Goal: Information Seeking & Learning: Get advice/opinions

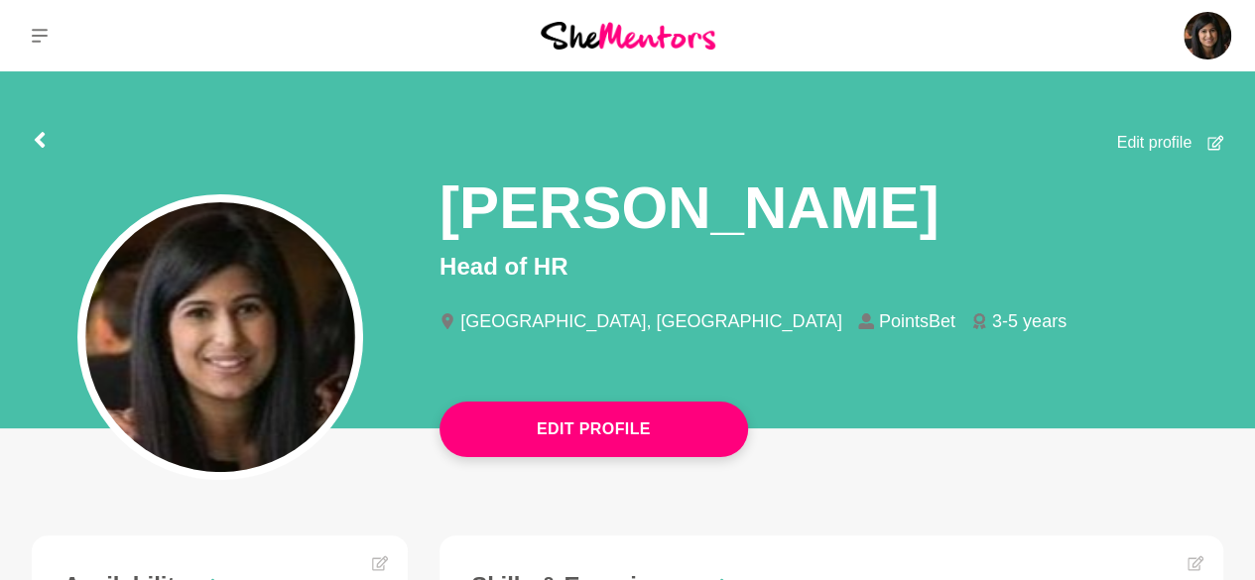
click at [699, 35] on img at bounding box center [628, 35] width 175 height 27
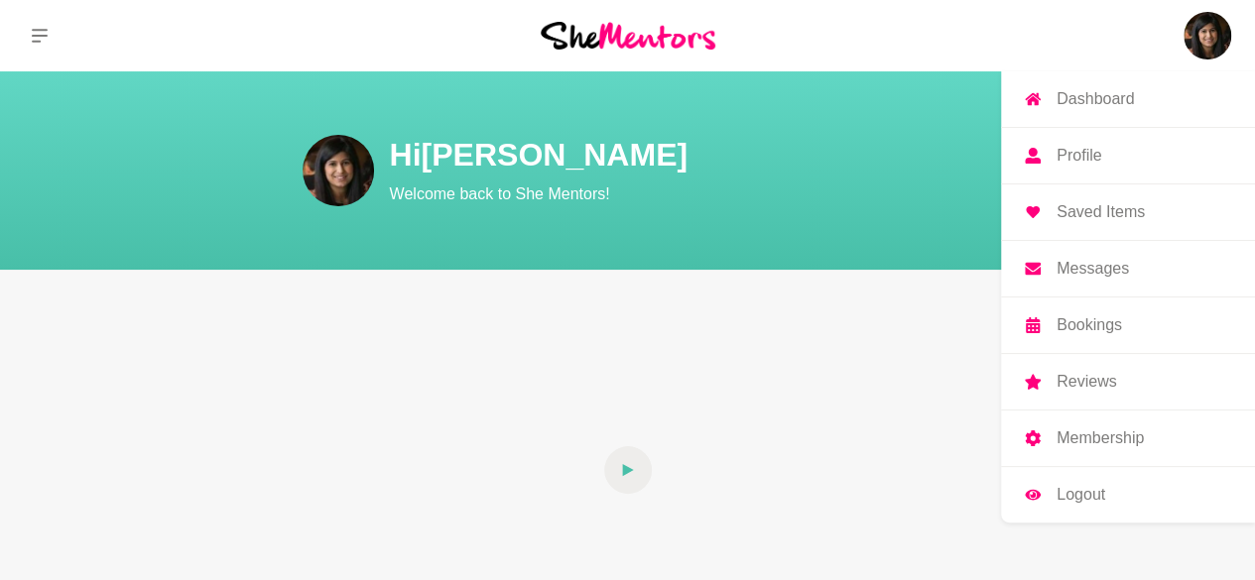
click at [1129, 265] on link "Messages" at bounding box center [1128, 269] width 254 height 56
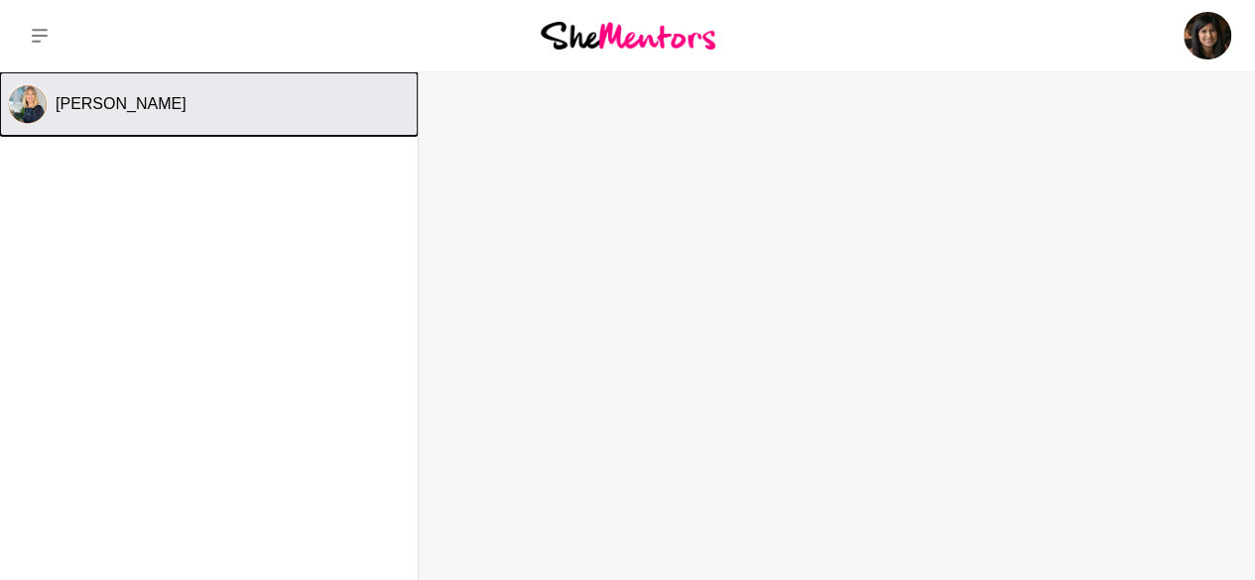
click at [216, 100] on div "Laura Thain" at bounding box center [233, 104] width 354 height 20
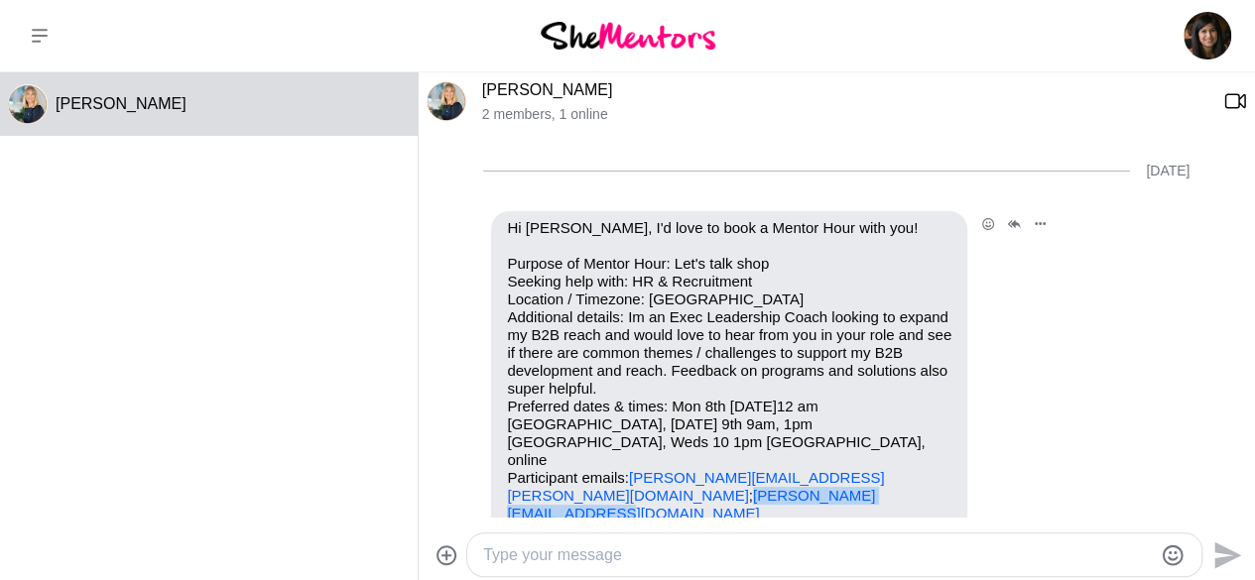
drag, startPoint x: 704, startPoint y: 460, endPoint x: 504, endPoint y: 461, distance: 200.4
click at [504, 461] on div "Hi Aneesha Rao, I'd love to book a Mentor Hour with you! Purpose of Mentor Hour…" at bounding box center [729, 388] width 476 height 355
copy link "laura@optimisetalent.com.au"
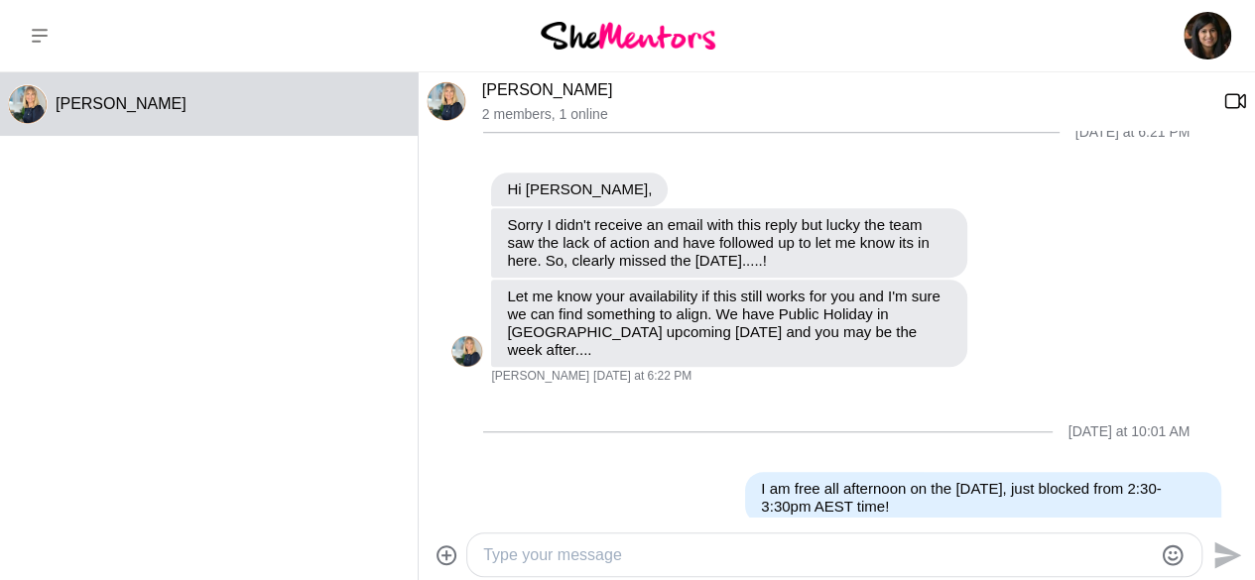
scroll to position [809, 0]
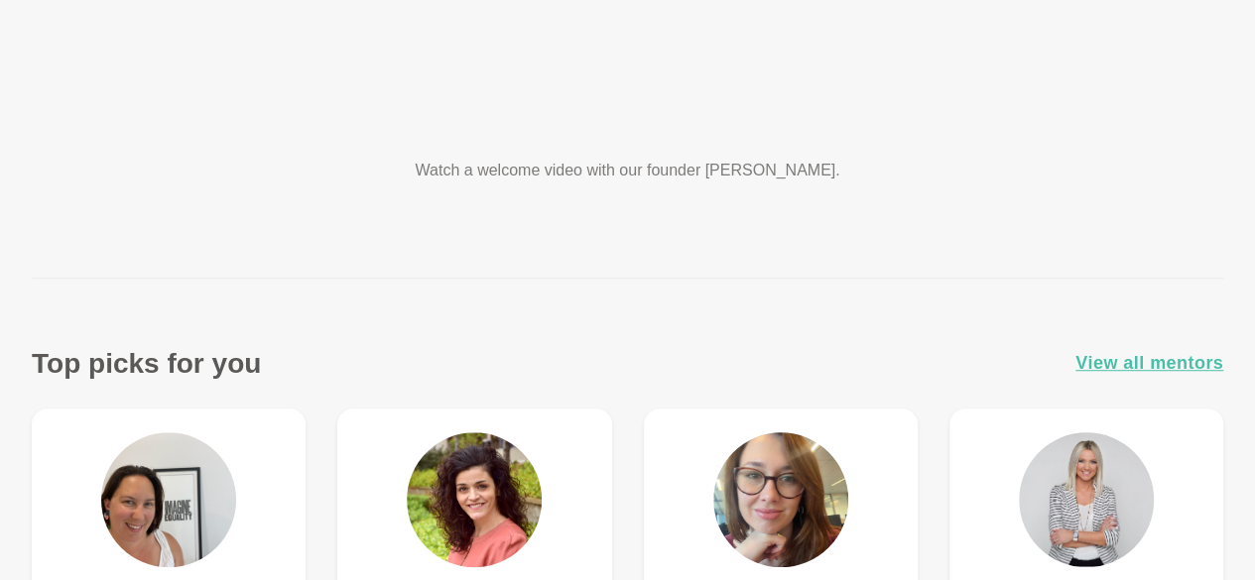
scroll to position [694, 0]
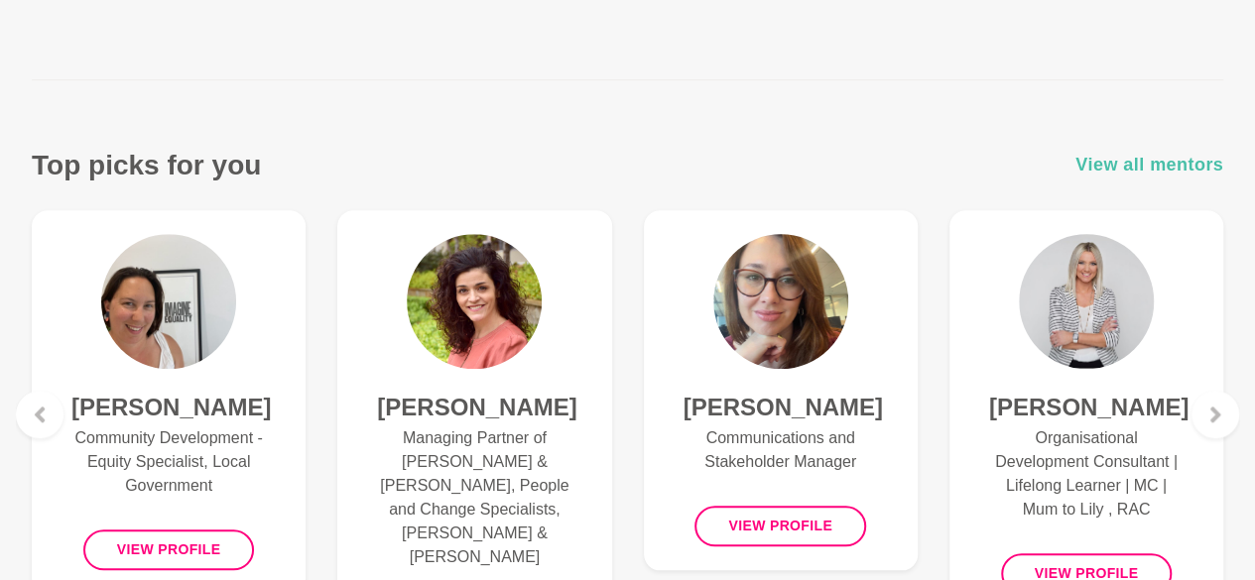
click at [1122, 164] on span "View all mentors" at bounding box center [1149, 165] width 148 height 29
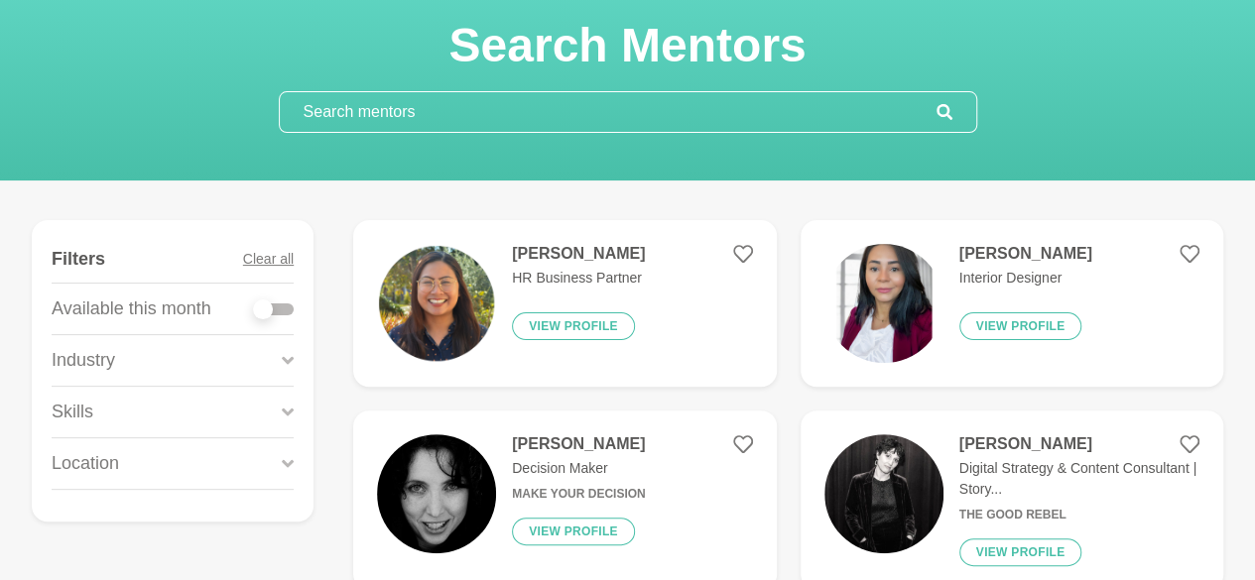
scroll to position [202, 0]
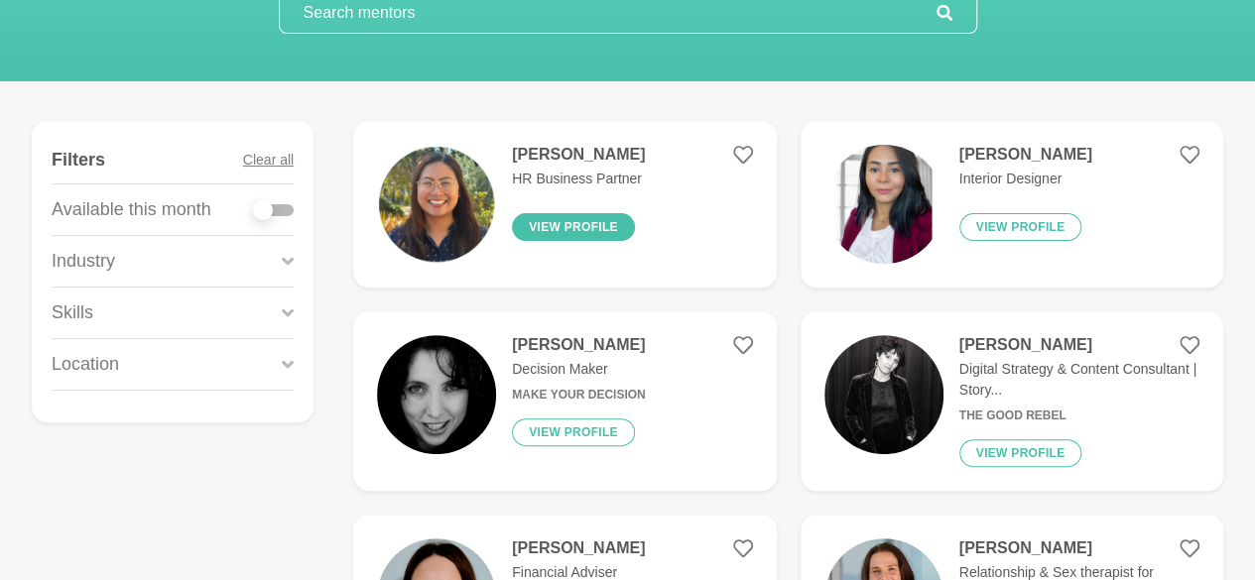
click at [597, 231] on button "View profile" at bounding box center [573, 227] width 123 height 28
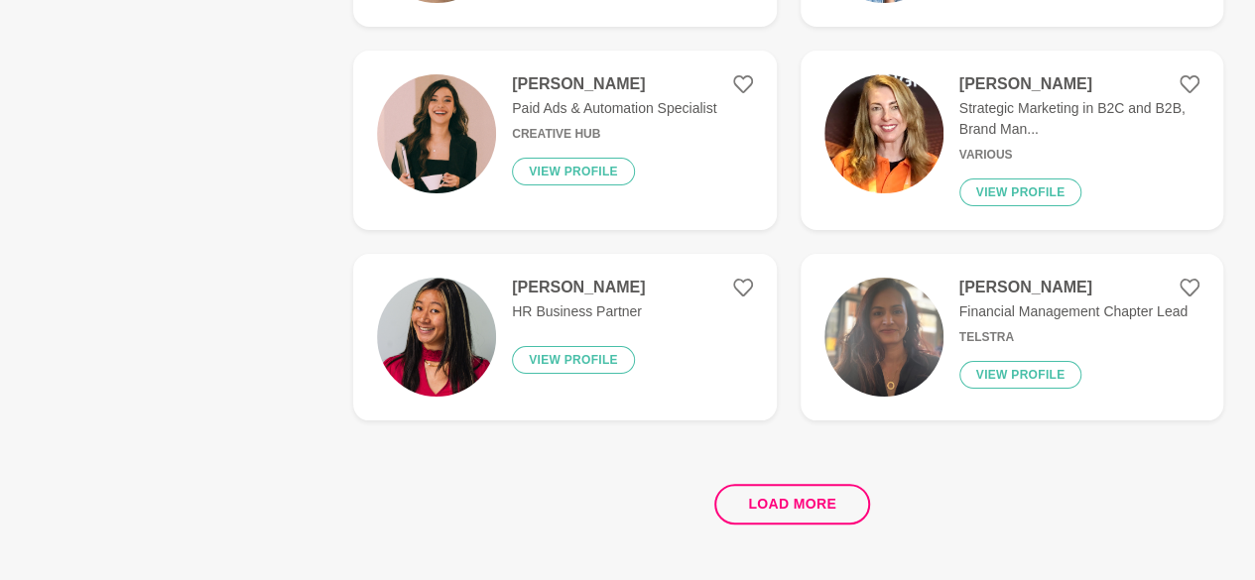
scroll to position [3774, 0]
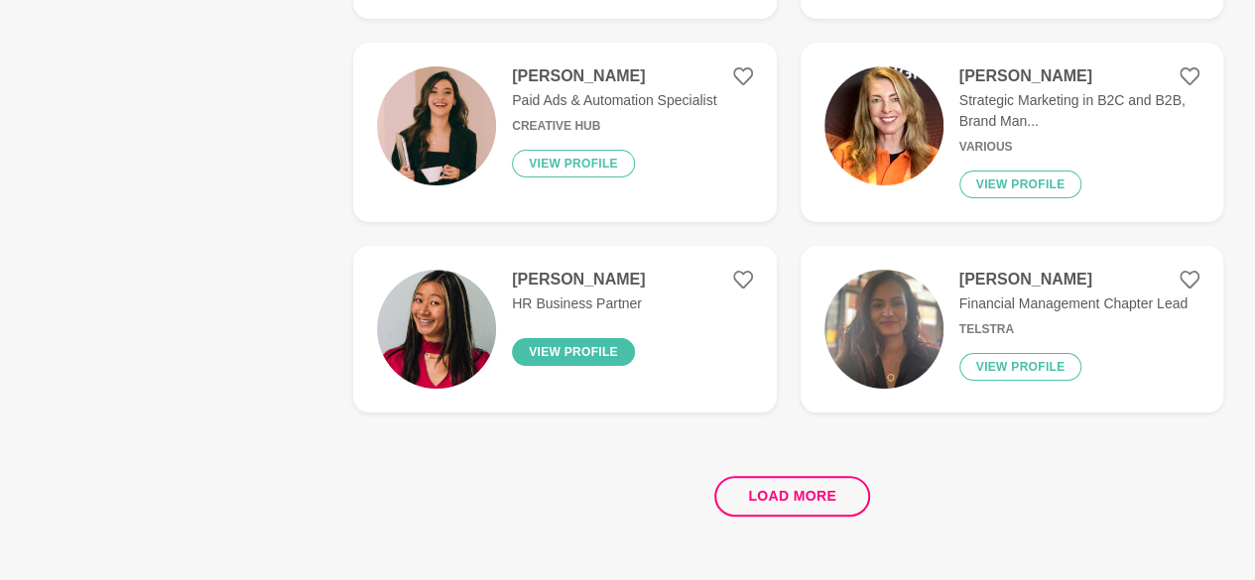
click at [606, 348] on button "View profile" at bounding box center [573, 352] width 123 height 28
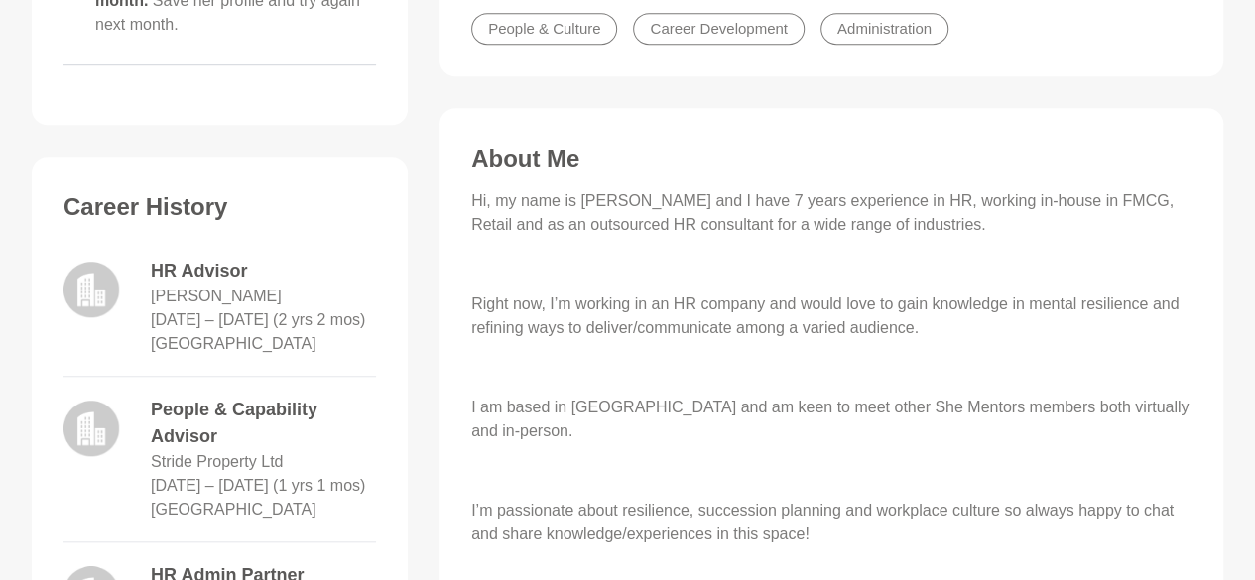
scroll to position [694, 0]
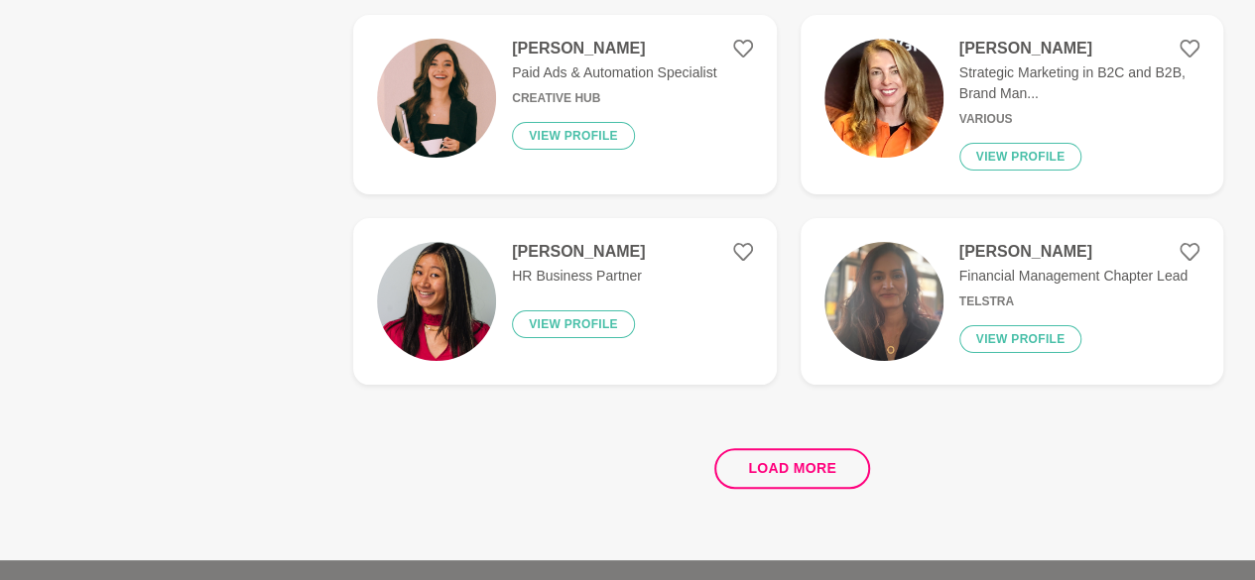
scroll to position [3995, 0]
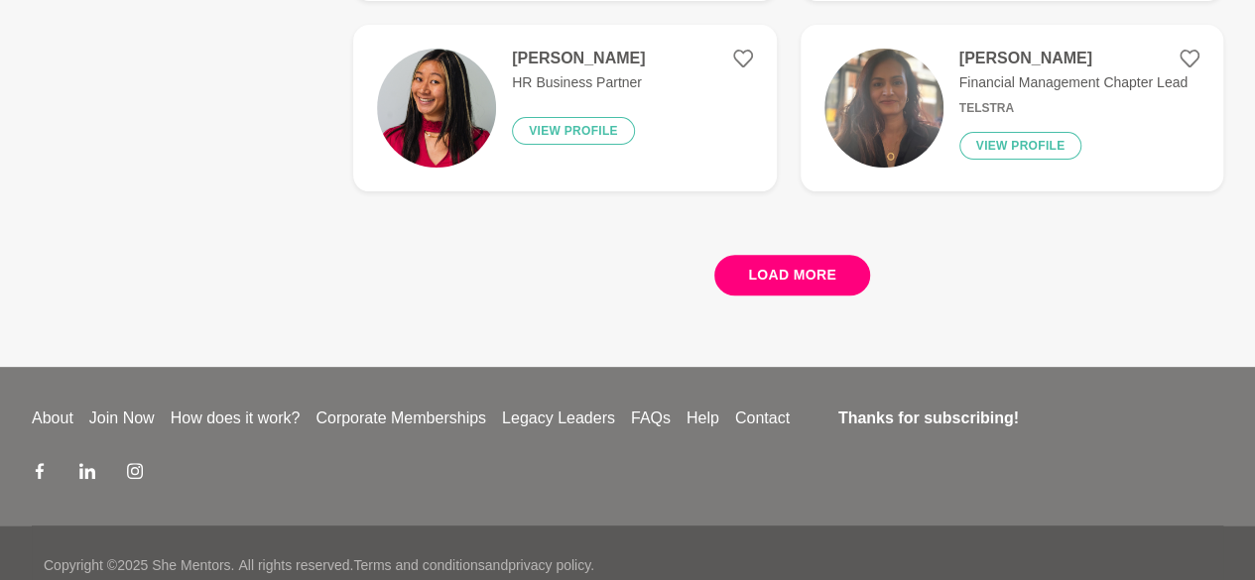
click at [823, 276] on button "Load more" at bounding box center [792, 275] width 156 height 41
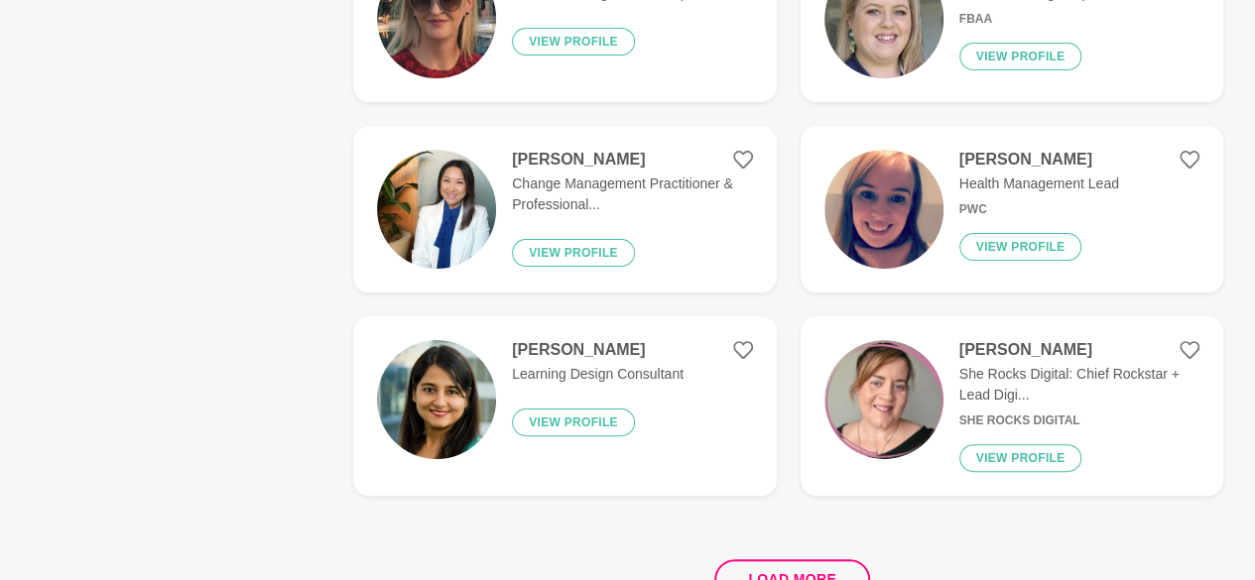
scroll to position [7666, 0]
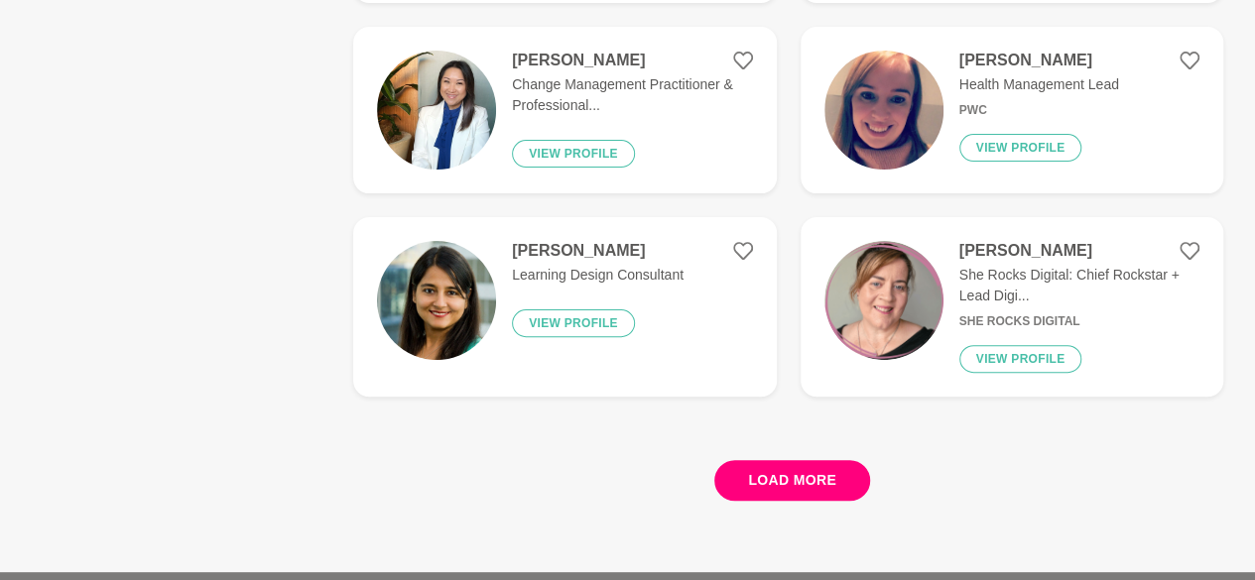
click at [803, 460] on button "Load more" at bounding box center [792, 480] width 156 height 41
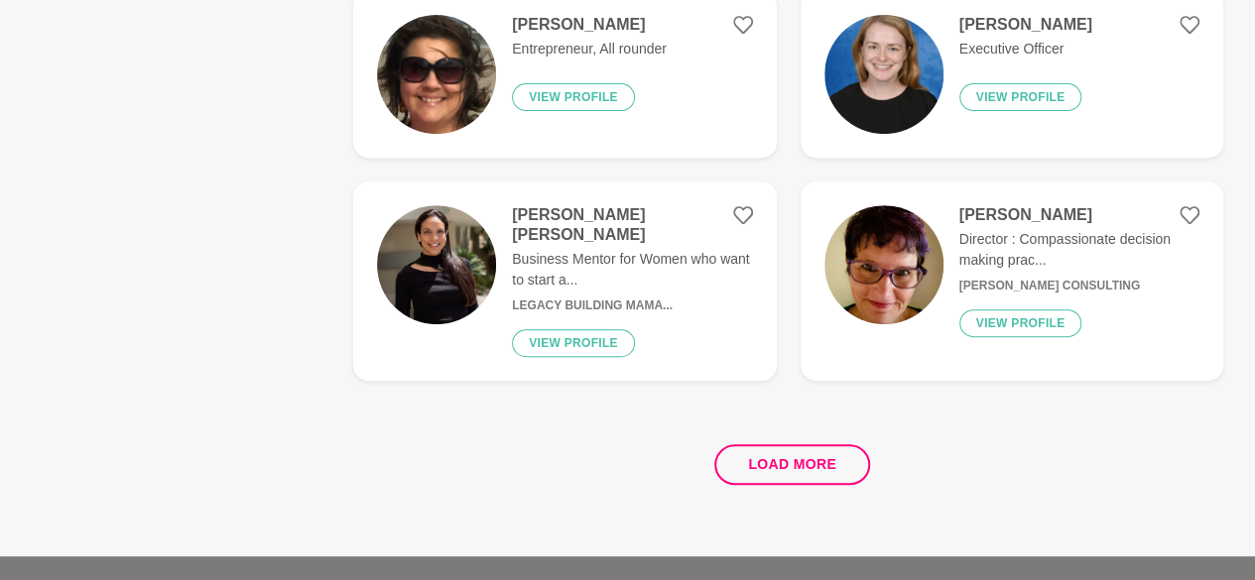
scroll to position [11734, 0]
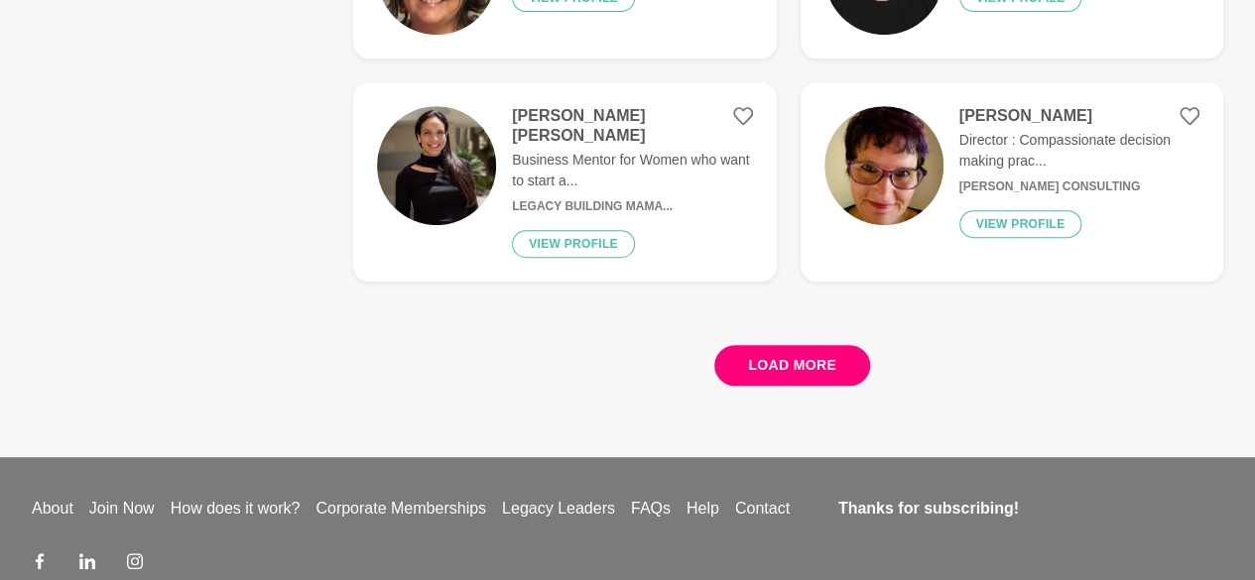
click at [726, 345] on button "Load more" at bounding box center [792, 365] width 156 height 41
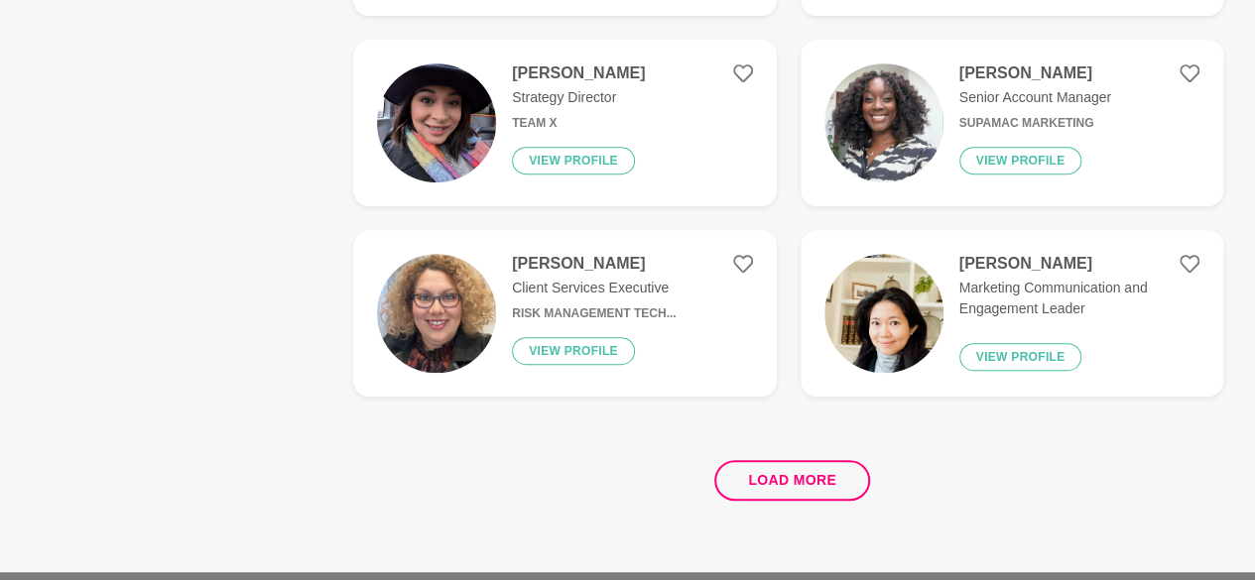
scroll to position [15603, 0]
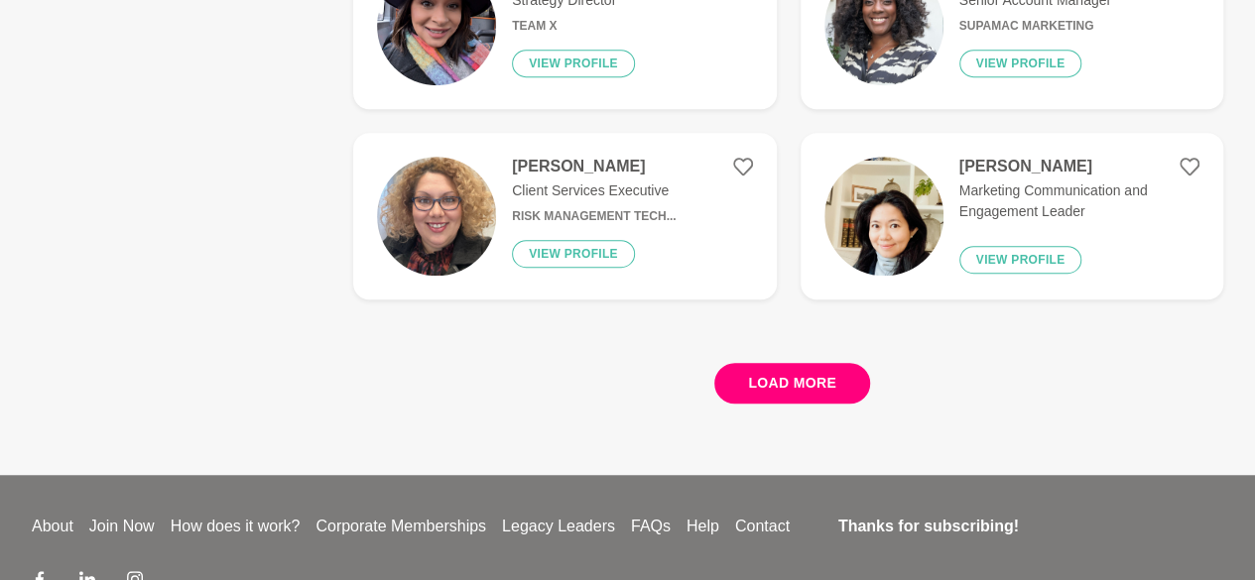
click at [725, 363] on button "Load more" at bounding box center [792, 383] width 156 height 41
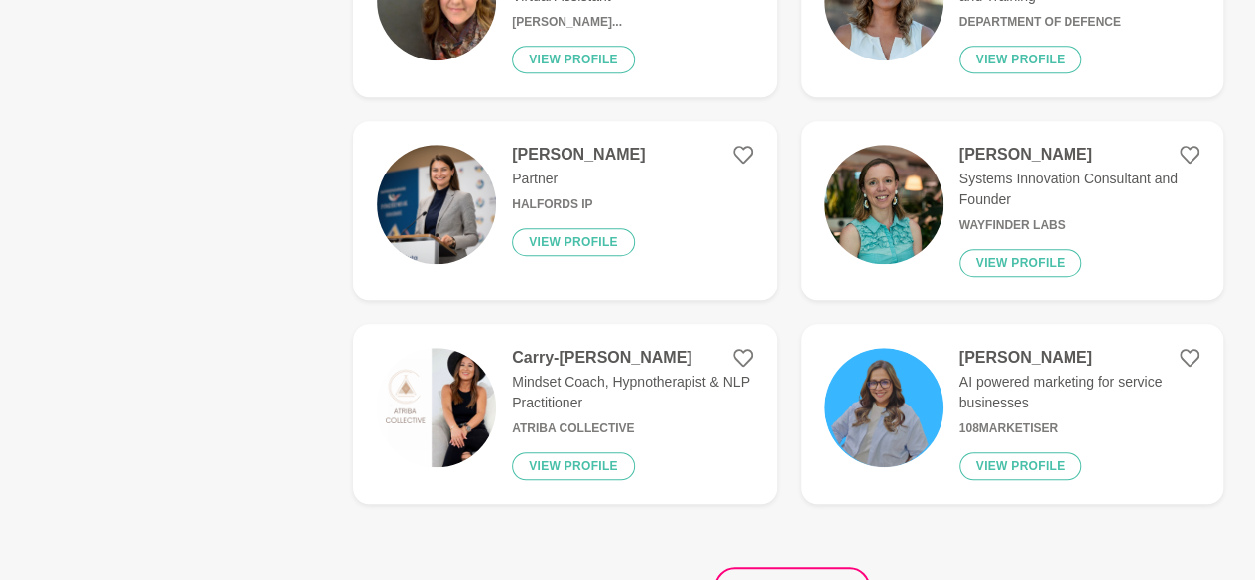
scroll to position [19373, 0]
